Goal: Task Accomplishment & Management: Complete application form

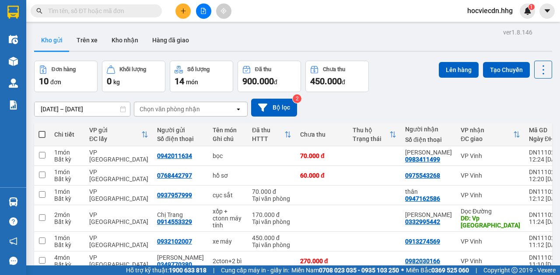
click at [478, 9] on span "hocviecdn.hhg" at bounding box center [489, 10] width 59 height 11
click at [477, 28] on span "Đăng xuất" at bounding box center [493, 27] width 41 height 10
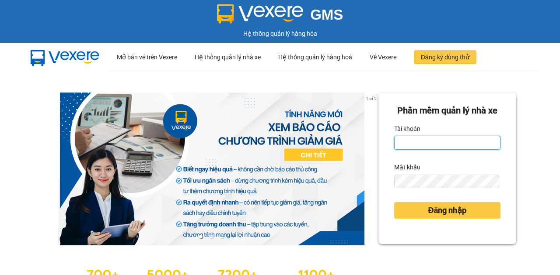
click at [432, 150] on input "Tài khoản" at bounding box center [447, 143] width 106 height 14
type input "nttha.hhg"
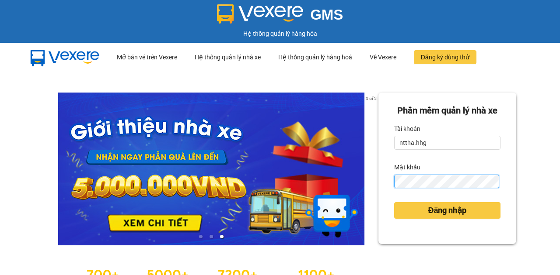
click at [394, 202] on button "Đăng nhập" at bounding box center [447, 210] width 106 height 17
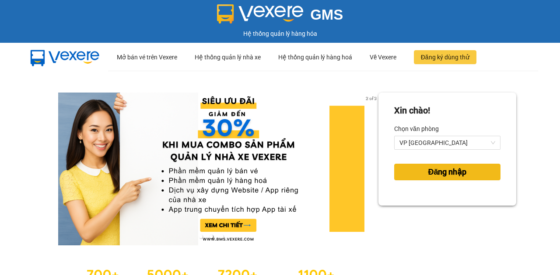
click at [436, 175] on span "Đăng nhập" at bounding box center [447, 172] width 38 height 12
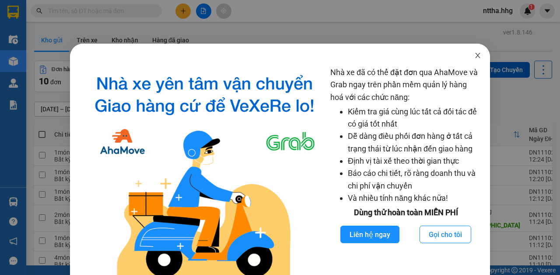
click at [474, 59] on icon "close" at bounding box center [477, 55] width 7 height 7
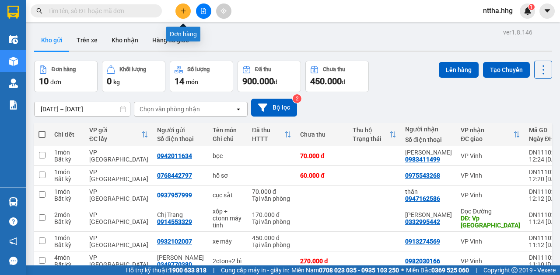
click at [185, 10] on icon "plus" at bounding box center [183, 11] width 6 height 6
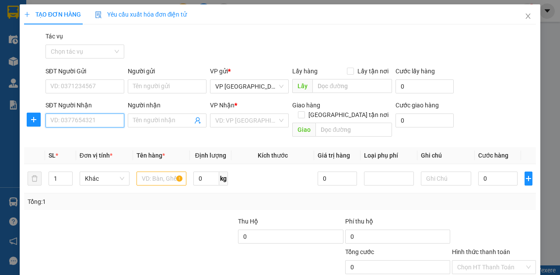
click at [80, 119] on input "SĐT Người Nhận" at bounding box center [84, 121] width 79 height 14
type input "0389277307"
drag, startPoint x: 89, startPoint y: 121, endPoint x: 43, endPoint y: 121, distance: 45.5
click at [44, 121] on div "SĐT Người Nhận 0389277307 0389277307" at bounding box center [85, 121] width 82 height 40
type input "0389277307"
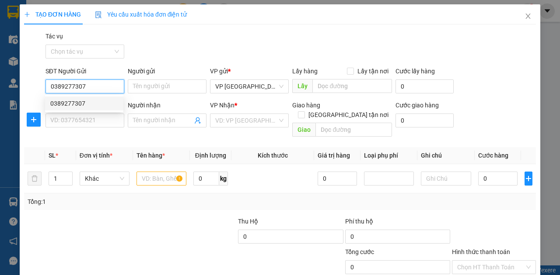
click at [80, 106] on div "0389277307" at bounding box center [84, 104] width 68 height 10
type input "0389277307"
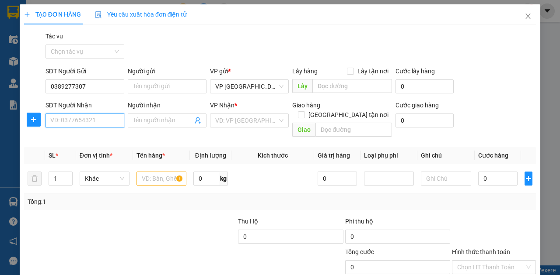
click at [93, 122] on input "SĐT Người Nhận" at bounding box center [84, 121] width 79 height 14
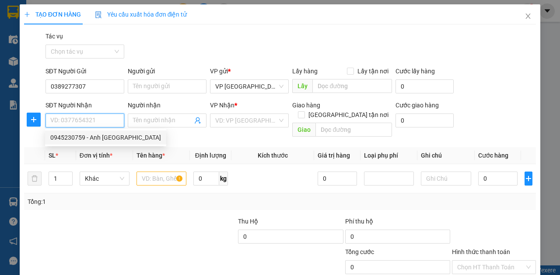
click at [90, 138] on div "0945230759 - Anh Nhật" at bounding box center [105, 138] width 111 height 10
type input "0945230759"
type input "Anh Nhật"
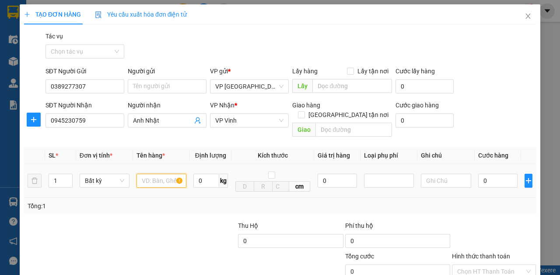
click at [158, 174] on input "text" at bounding box center [161, 181] width 50 height 14
type input "ct"
click at [486, 174] on input "0" at bounding box center [497, 181] width 39 height 14
type input "5"
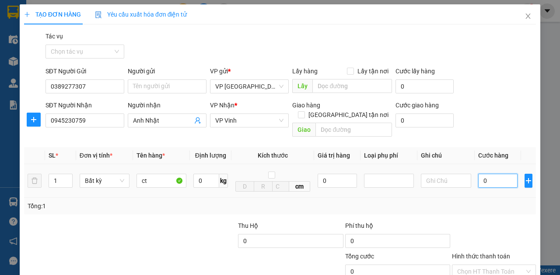
type input "5"
type input "50"
type input "500"
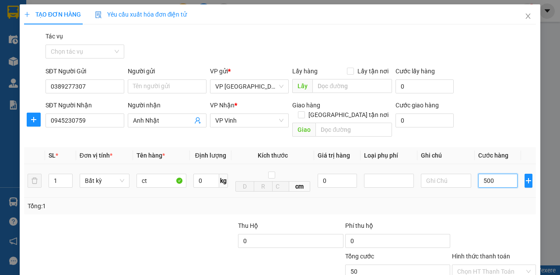
type input "500"
type input "5.000"
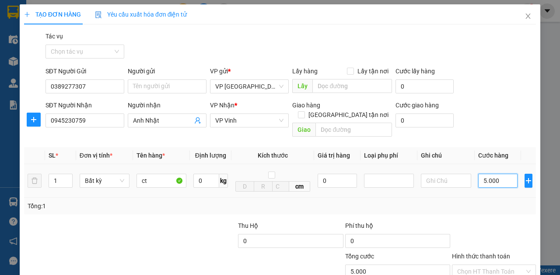
type input "50.000"
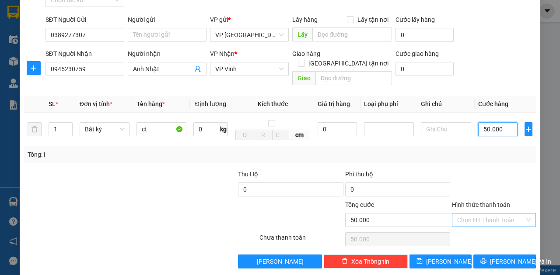
type input "50.000"
click at [506, 214] on input "Hình thức thanh toán" at bounding box center [490, 220] width 67 height 13
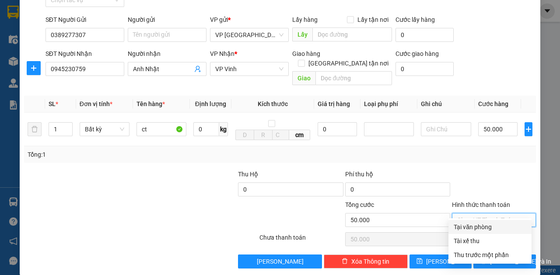
click at [477, 228] on div "Tại văn phòng" at bounding box center [489, 228] width 73 height 10
type input "0"
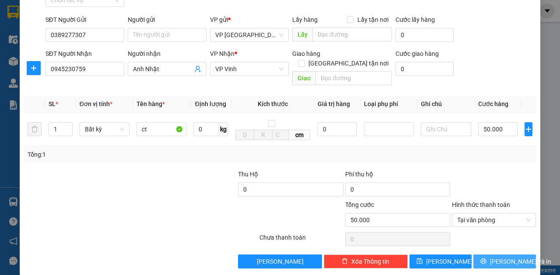
click at [518, 255] on button "Lưu và In" at bounding box center [504, 262] width 63 height 14
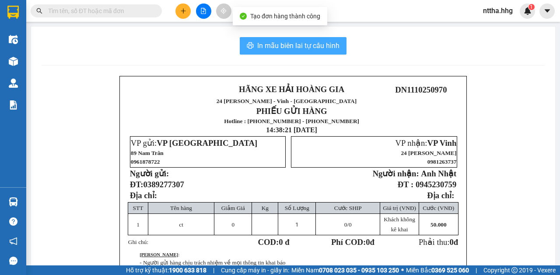
drag, startPoint x: 312, startPoint y: 51, endPoint x: 382, endPoint y: 154, distance: 124.4
click at [312, 50] on span "In mẫu biên lai tự cấu hình" at bounding box center [298, 45] width 82 height 11
